Goal: Information Seeking & Learning: Learn about a topic

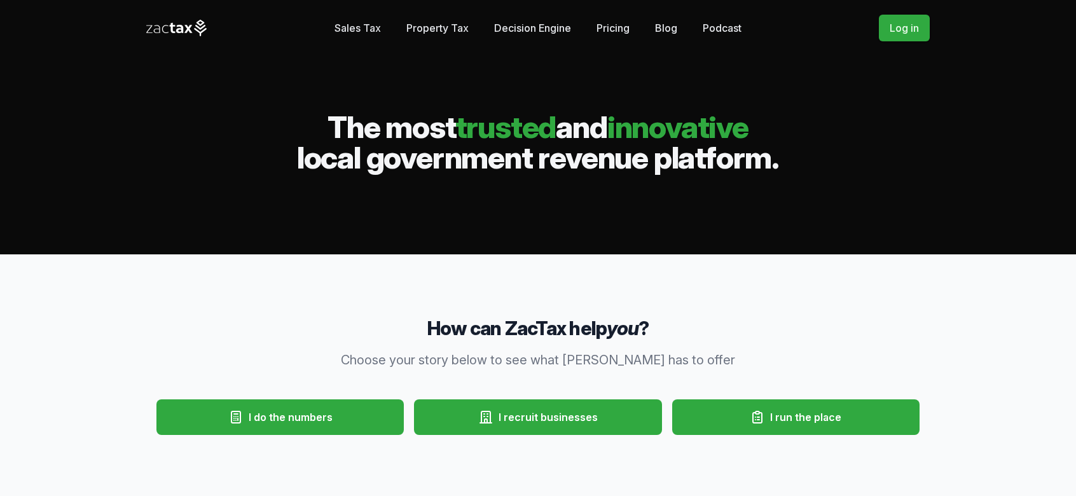
click at [616, 21] on link "Pricing" at bounding box center [613, 27] width 33 height 25
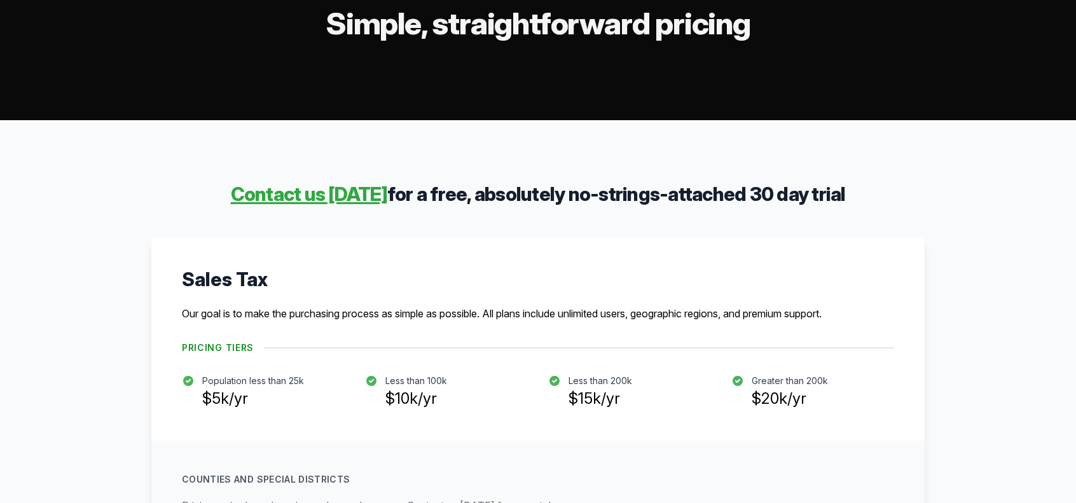
scroll to position [112, 0]
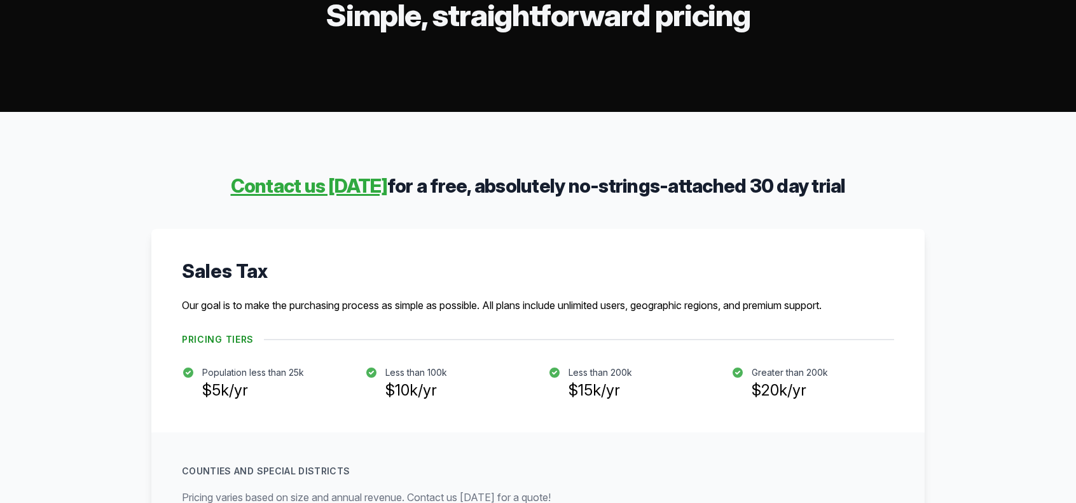
click at [411, 310] on p "Our goal is to make the purchasing process as simple as possible. All plans inc…" at bounding box center [538, 305] width 712 height 15
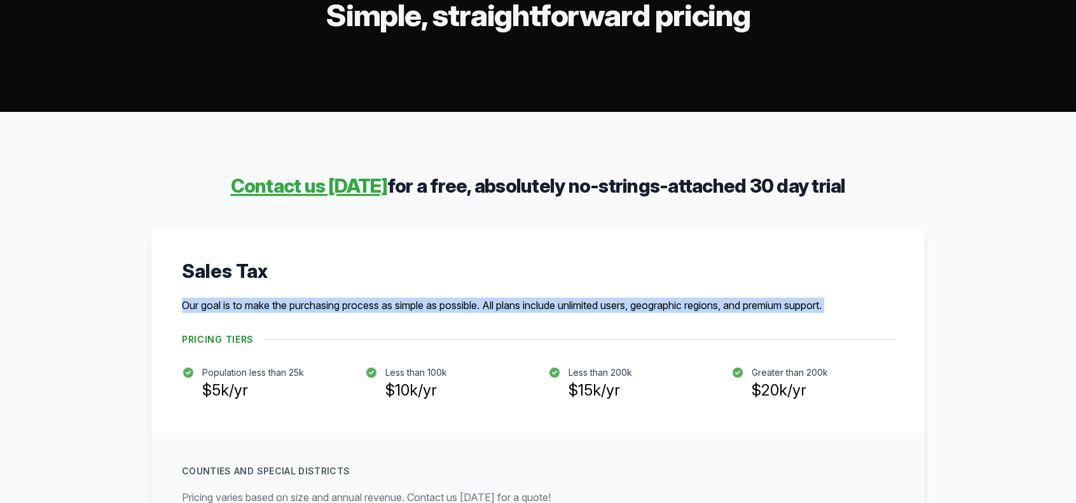
click at [411, 310] on p "Our goal is to make the purchasing process as simple as possible. All plans inc…" at bounding box center [538, 305] width 712 height 15
